Goal: Information Seeking & Learning: Compare options

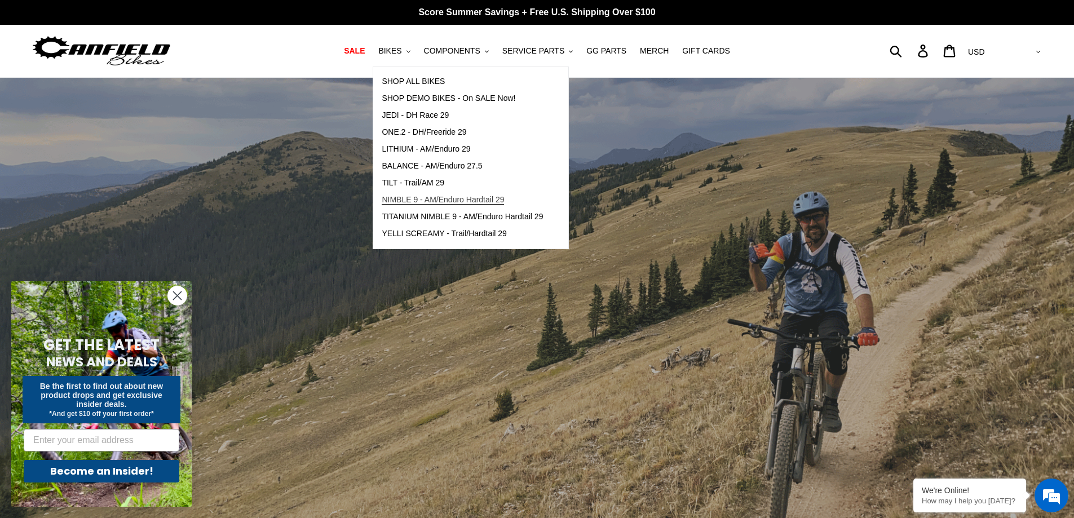
click at [432, 199] on span "NIMBLE 9 - AM/Enduro Hardtail 29" at bounding box center [443, 200] width 122 height 10
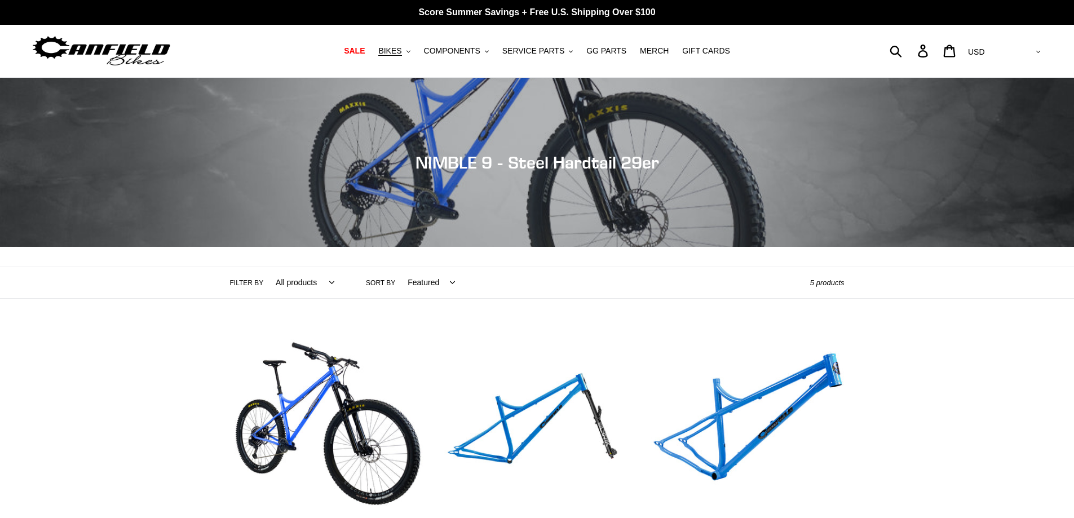
scroll to position [169, 0]
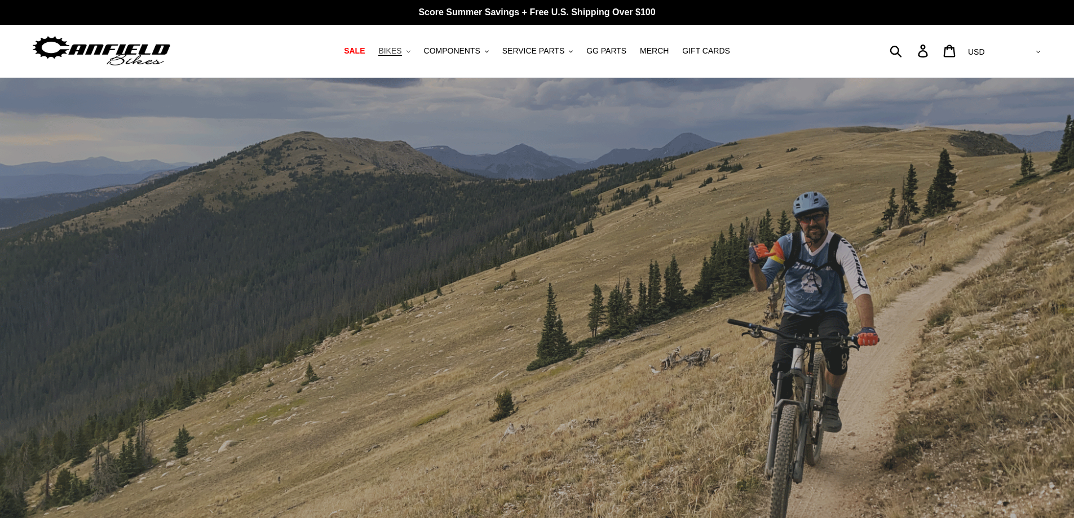
click at [401, 48] on span "BIKES" at bounding box center [389, 51] width 23 height 10
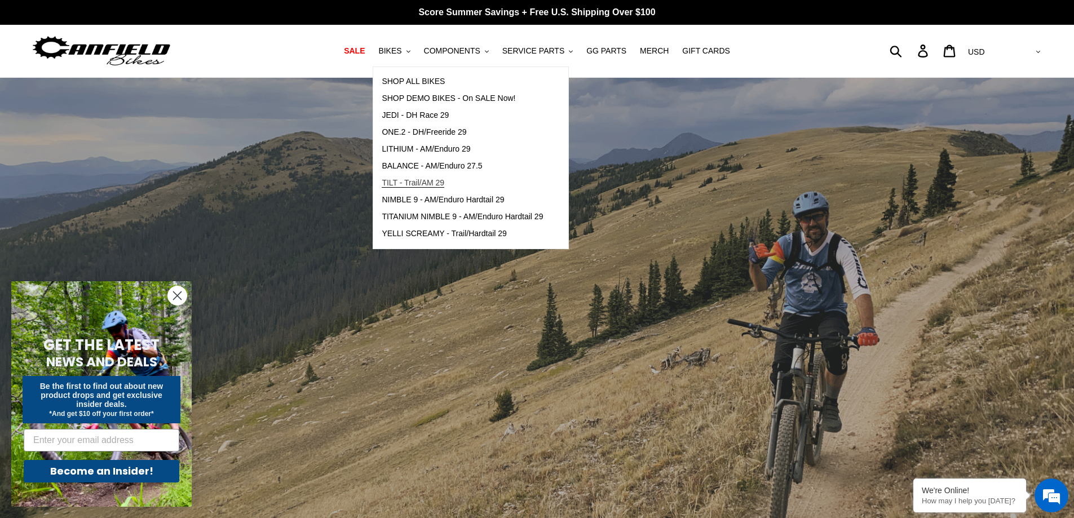
click at [444, 184] on span "TILT - Trail/AM 29" at bounding box center [413, 183] width 63 height 10
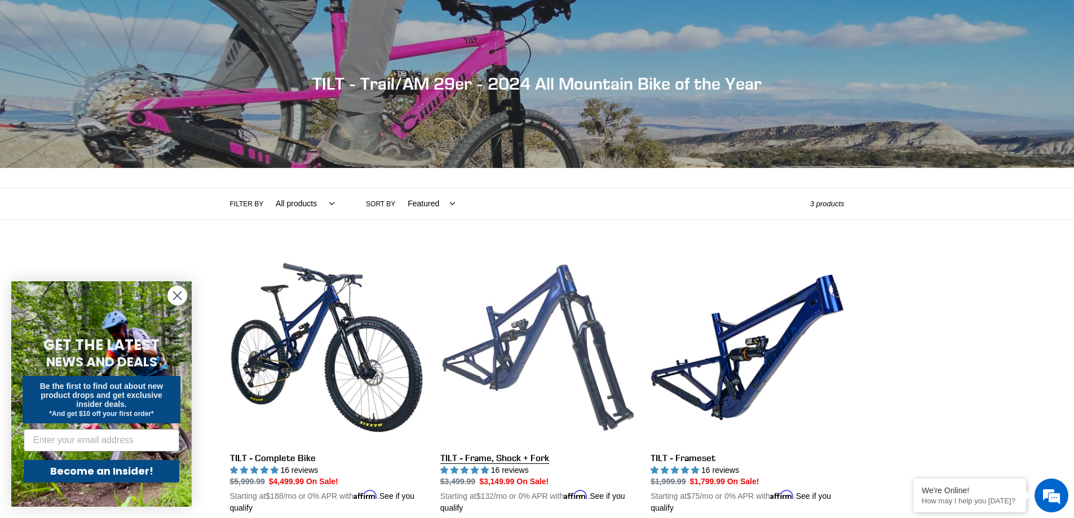
scroll to position [226, 0]
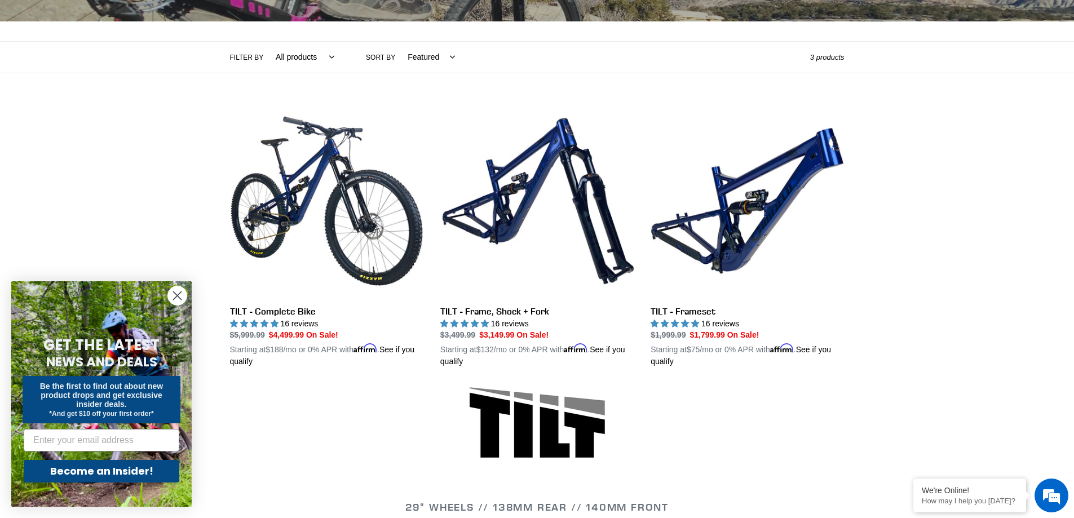
click at [175, 294] on icon "Close dialog" at bounding box center [178, 296] width 8 height 8
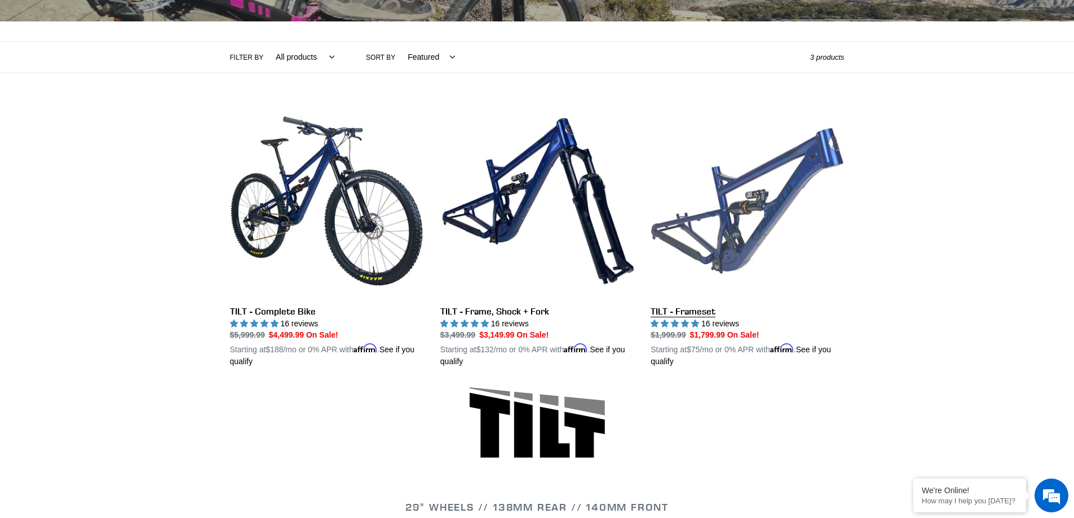
click at [723, 233] on link "TILT - Frameset" at bounding box center [747, 236] width 193 height 264
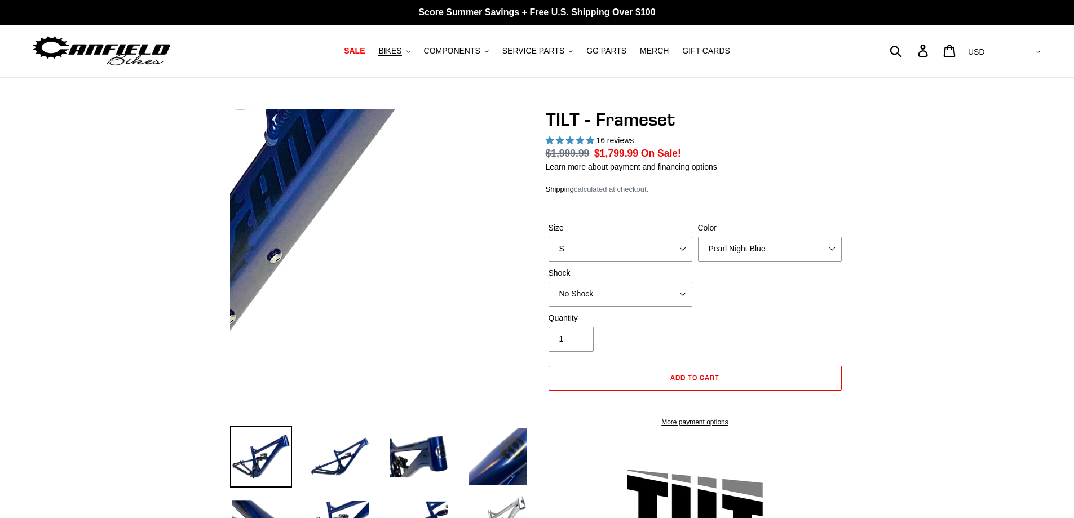
select select "highest-rating"
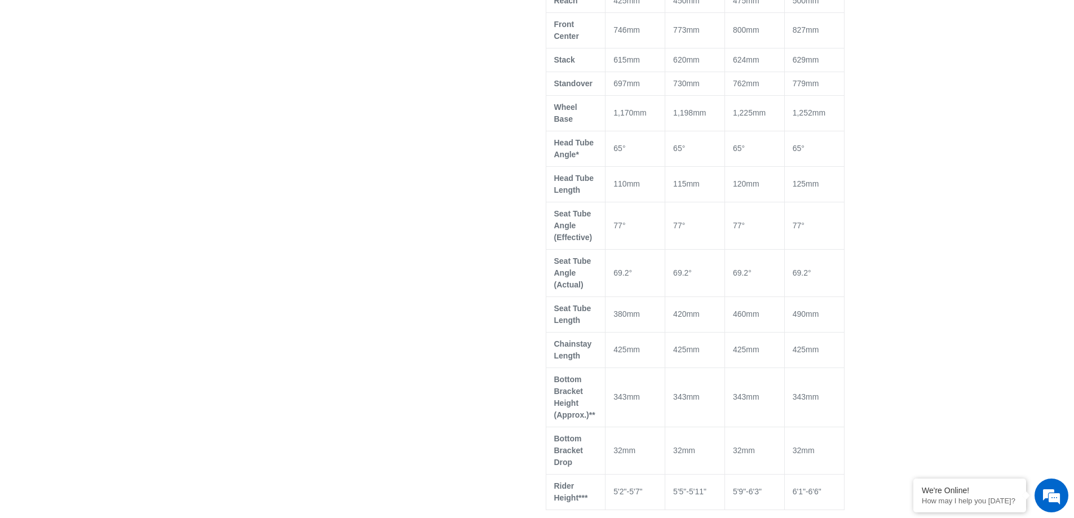
scroll to position [789, 0]
